Goal: Task Accomplishment & Management: Use online tool/utility

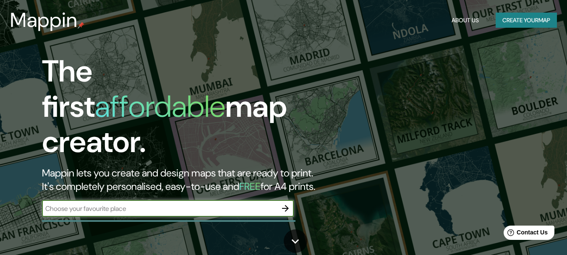
click at [147, 204] on input "text" at bounding box center [159, 209] width 235 height 10
type input "[GEOGRAPHIC_DATA]"
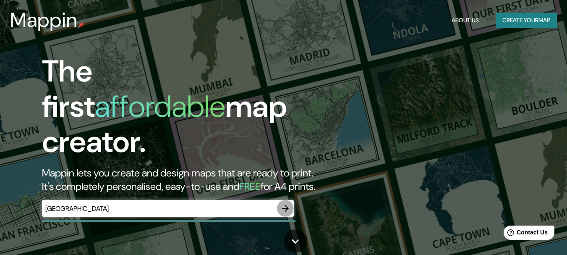
click at [290, 200] on button "button" at bounding box center [285, 208] width 17 height 17
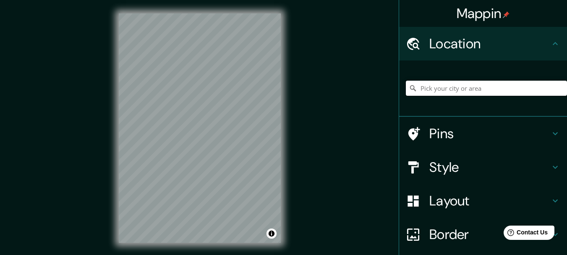
click at [445, 92] on input "Pick your city or area" at bounding box center [486, 88] width 161 height 15
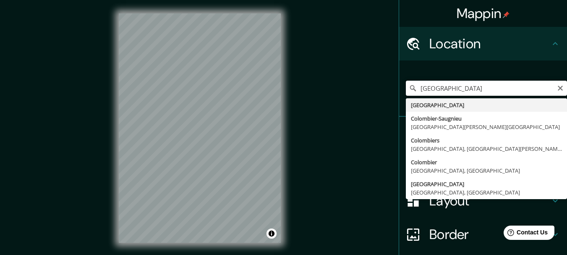
type input "[GEOGRAPHIC_DATA]"
